Goal: Navigation & Orientation: Find specific page/section

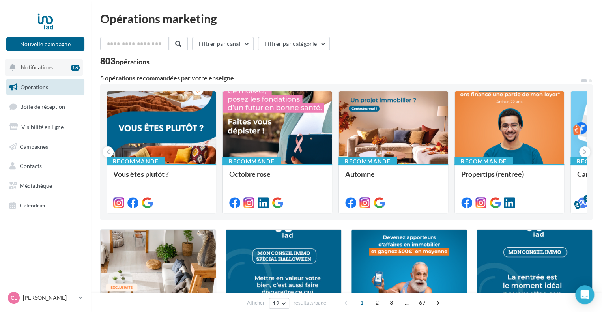
click at [50, 68] on span "Notifications" at bounding box center [37, 67] width 32 height 7
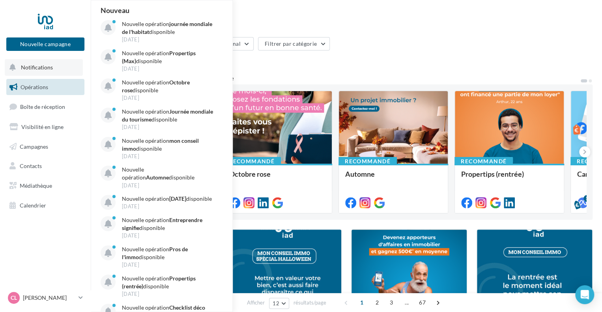
click at [50, 68] on span "Notifications" at bounding box center [37, 67] width 32 height 7
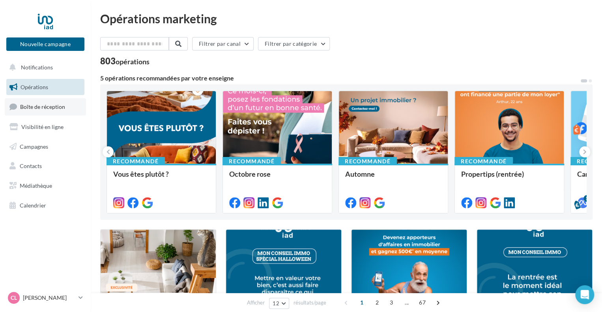
drag, startPoint x: 50, startPoint y: 68, endPoint x: 47, endPoint y: 108, distance: 40.8
click at [47, 108] on div "Notifications Opérations Boîte de réception Visibilité en ligne Campagnes Conta…" at bounding box center [45, 137] width 90 height 157
click at [47, 108] on span "Boîte de réception" at bounding box center [42, 106] width 45 height 7
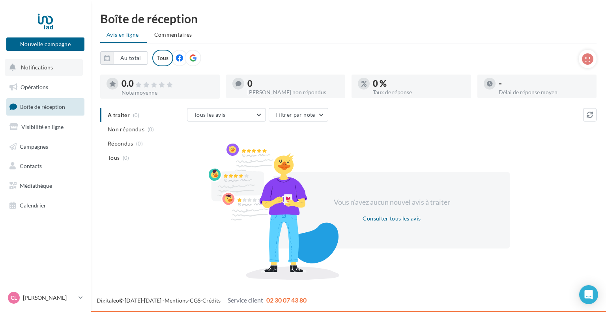
click at [51, 68] on span "Notifications" at bounding box center [37, 67] width 32 height 7
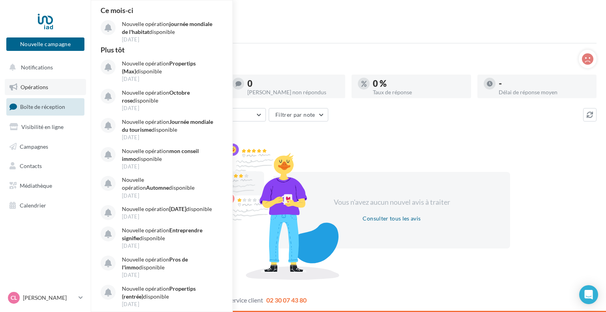
click at [50, 79] on link "Opérations" at bounding box center [45, 87] width 81 height 17
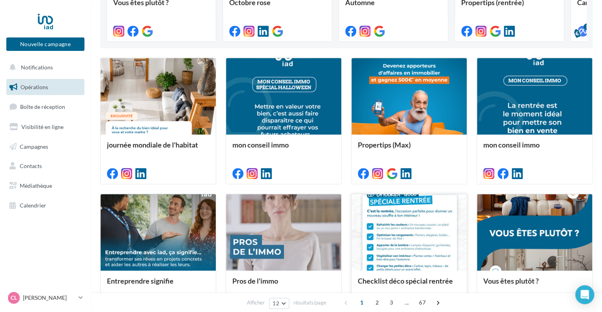
scroll to position [176, 0]
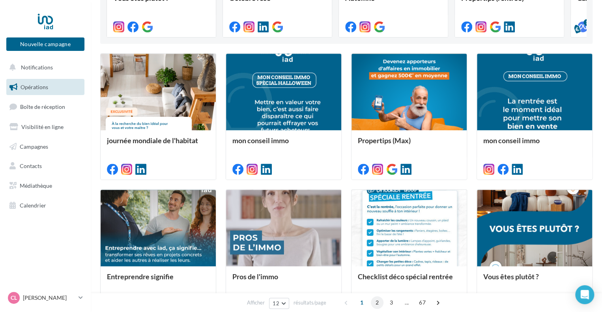
click at [376, 304] on span "2" at bounding box center [377, 302] width 13 height 13
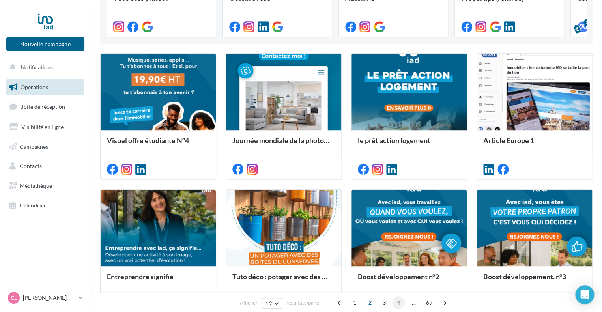
click at [396, 302] on span "4" at bounding box center [398, 302] width 13 height 13
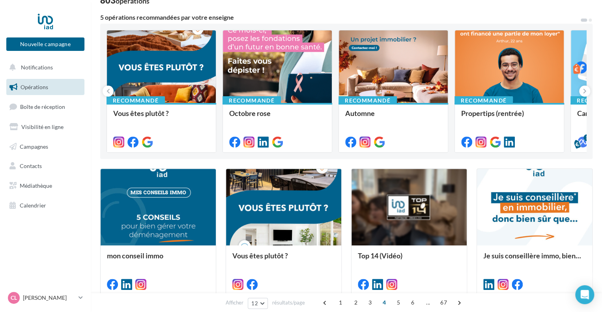
scroll to position [0, 0]
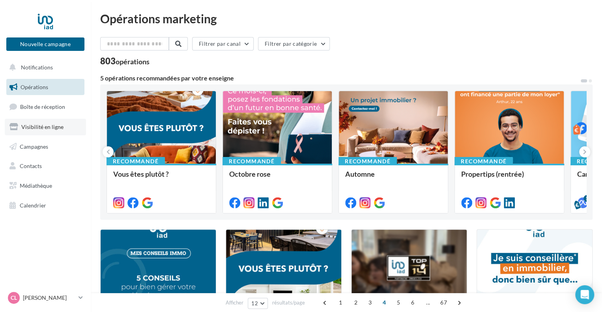
click at [51, 124] on span "Visibilité en ligne" at bounding box center [42, 126] width 42 height 7
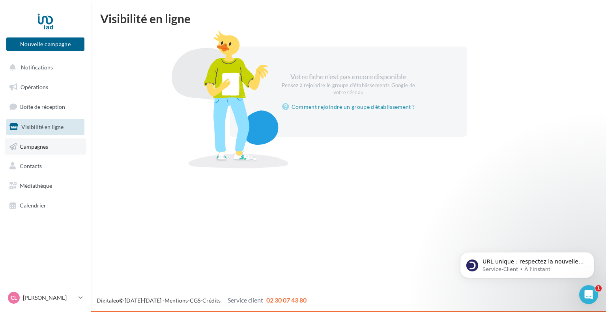
click at [49, 148] on link "Campagnes" at bounding box center [45, 146] width 81 height 17
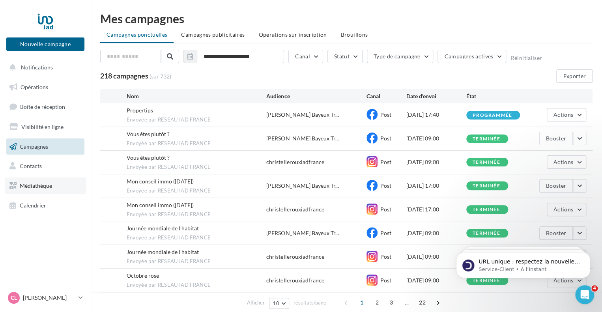
click at [60, 186] on link "Médiathèque" at bounding box center [45, 186] width 81 height 17
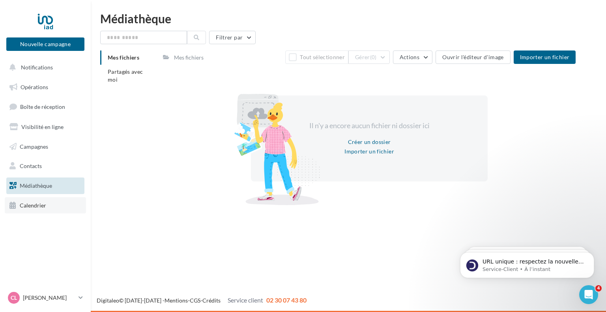
click at [53, 212] on link "Calendrier" at bounding box center [45, 205] width 81 height 17
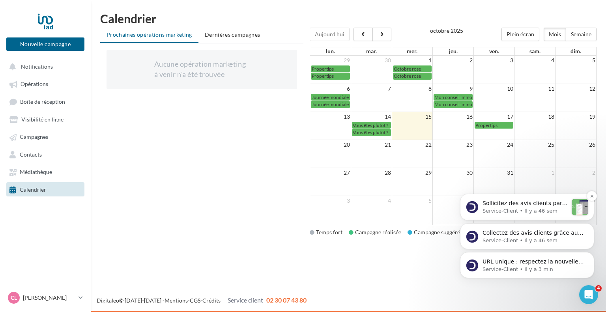
click at [518, 213] on p "Service-Client • Il y a 46 sem" at bounding box center [524, 211] width 85 height 7
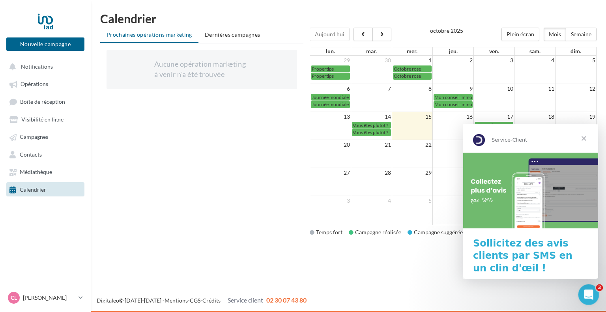
click at [587, 291] on icon "Ouvrir le Messenger Intercom" at bounding box center [587, 293] width 13 height 13
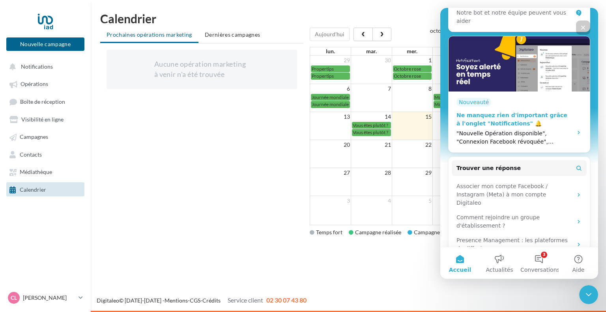
scroll to position [142, 0]
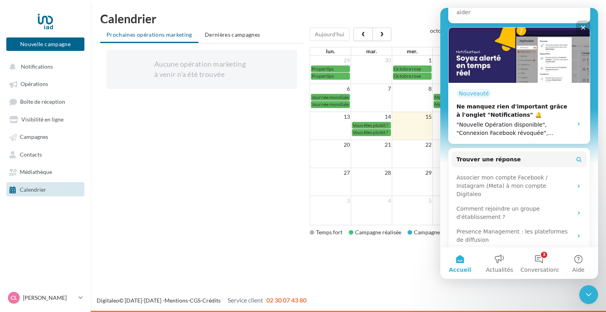
click at [228, 225] on div "Aucune opération marketing à venir n'a été trouvée Chargement '" at bounding box center [201, 141] width 203 height 197
click at [580, 27] on icon "Fermer" at bounding box center [583, 27] width 6 height 6
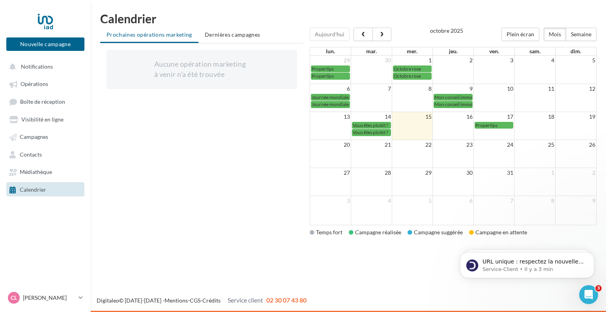
scroll to position [0, 0]
